Goal: Find specific page/section: Find specific page/section

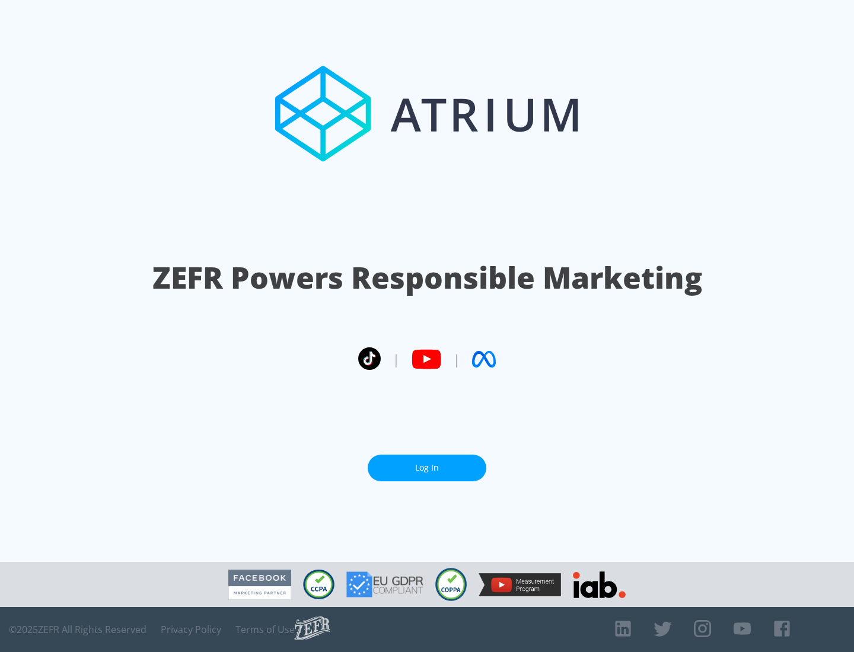
click at [427, 463] on link "Log In" at bounding box center [427, 468] width 119 height 27
